Goal: Task Accomplishment & Management: Manage account settings

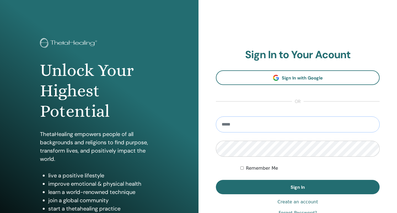
type input "**********"
click at [298, 187] on button "Sign In" at bounding box center [298, 187] width 164 height 14
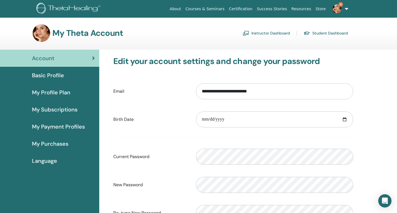
click at [260, 32] on link "Instructor Dashboard" at bounding box center [266, 33] width 47 height 9
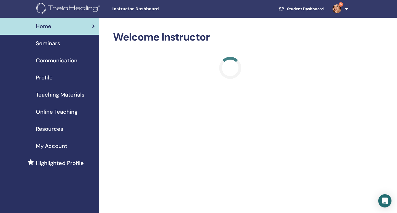
click at [47, 42] on span "Seminars" at bounding box center [48, 43] width 24 height 8
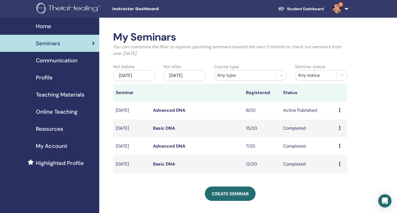
click at [302, 110] on td "Active Published" at bounding box center [309, 111] width 56 height 18
click at [341, 110] on icon at bounding box center [340, 110] width 2 height 4
click at [340, 131] on link "Attendees" at bounding box center [339, 132] width 21 height 6
